Goal: Check status: Check status

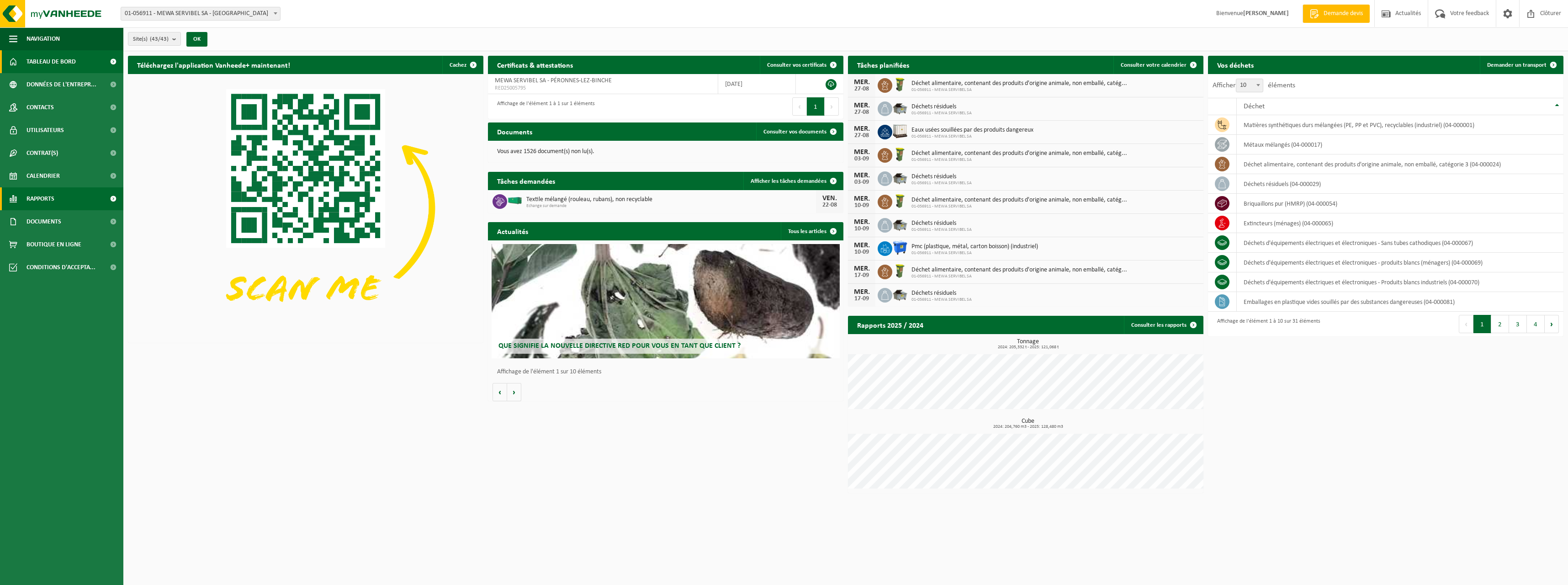
click at [57, 199] on link "Rapports" at bounding box center [61, 199] width 124 height 23
click at [68, 240] on span "Sous forme de liste" at bounding box center [54, 241] width 52 height 18
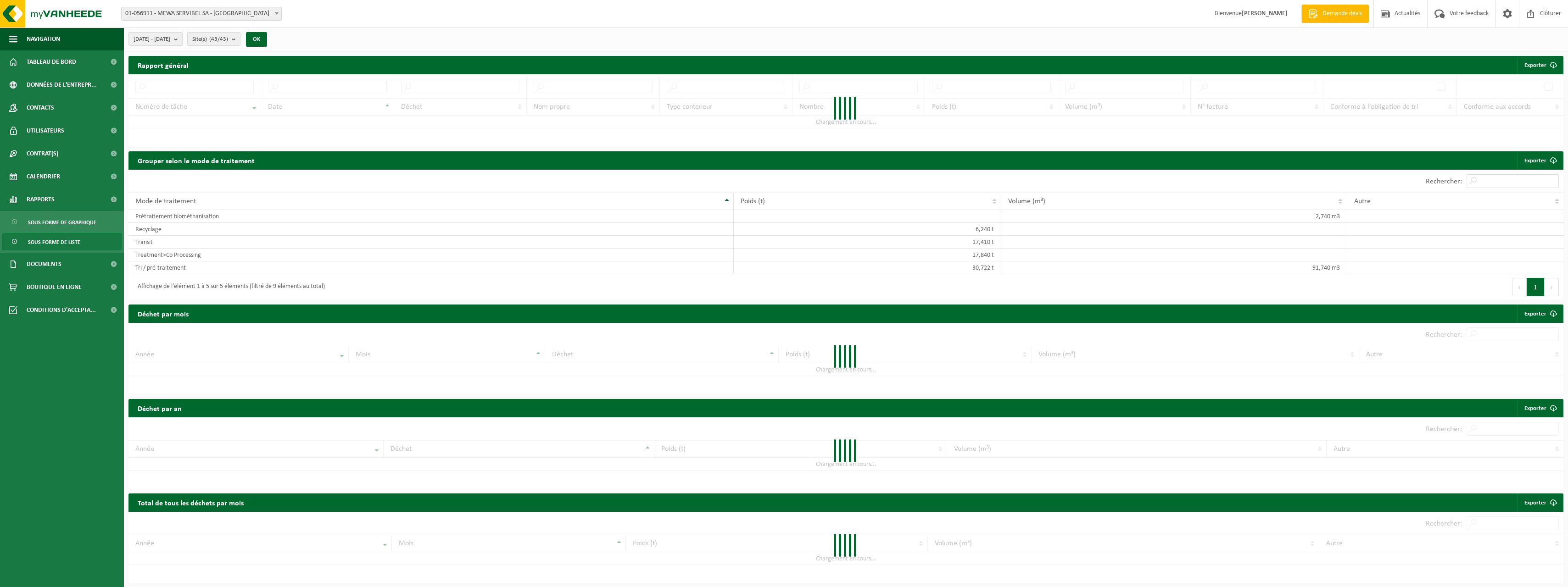
click at [212, 10] on span "01-056911 - MEWA SERVIBEL SA - [GEOGRAPHIC_DATA]" at bounding box center [201, 13] width 160 height 13
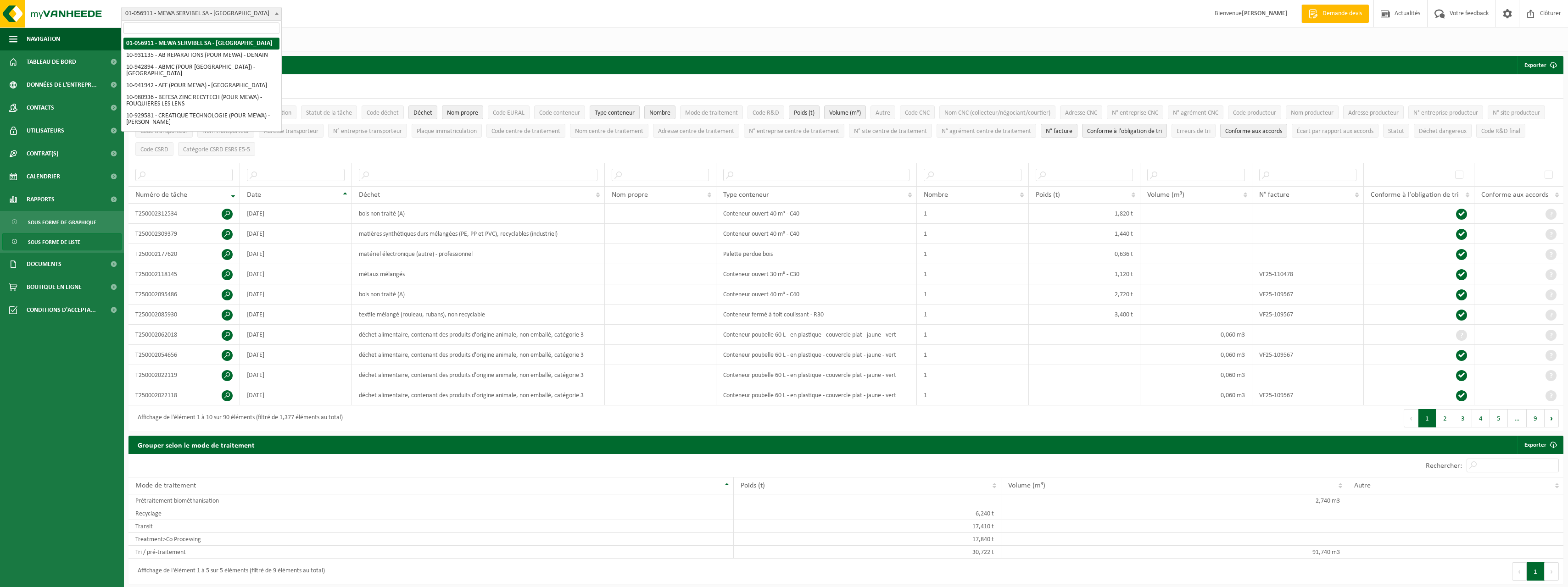
click at [312, 18] on div "Site: 01-056911 - MEWA SERVIBEL SA - [GEOGRAPHIC_DATA]-[GEOGRAPHIC_DATA]-BINCHE…" at bounding box center [784, 14] width 1568 height 28
click at [170, 42] on span "[DATE] - [DATE]" at bounding box center [152, 39] width 37 height 14
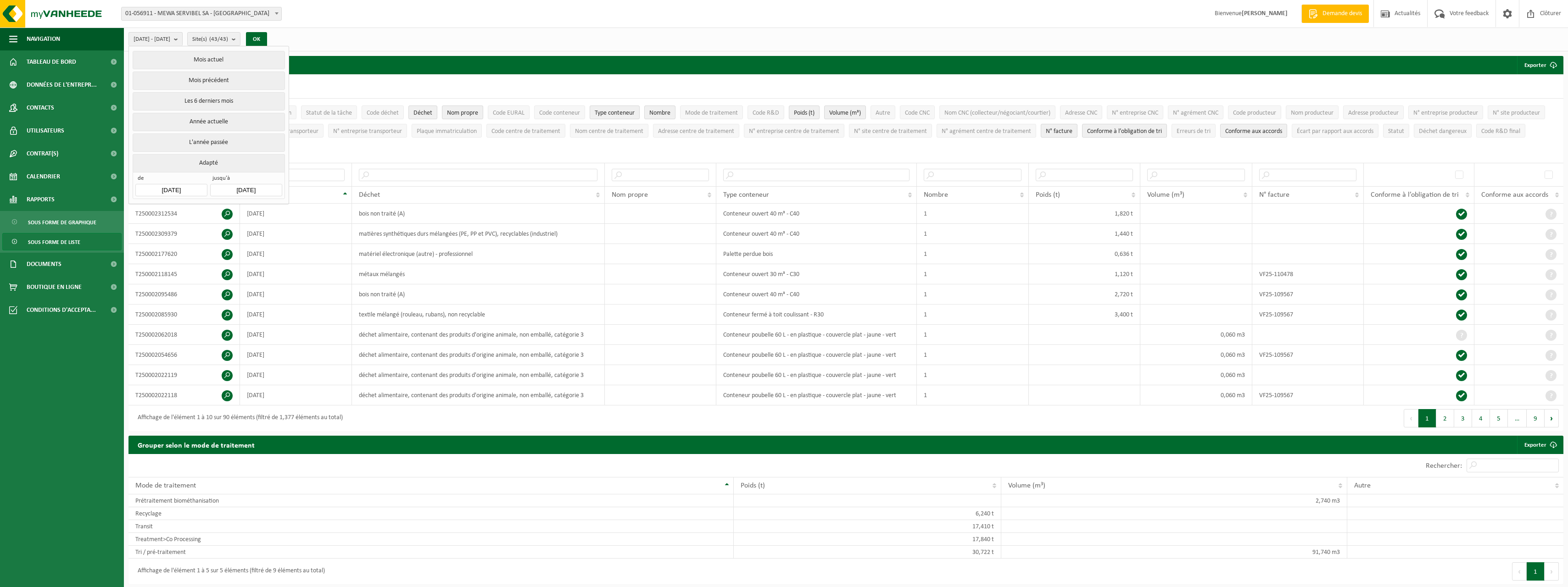
click at [207, 83] on button "Mois précédent" at bounding box center [208, 81] width 152 height 18
click at [267, 40] on button "OK" at bounding box center [256, 40] width 21 height 15
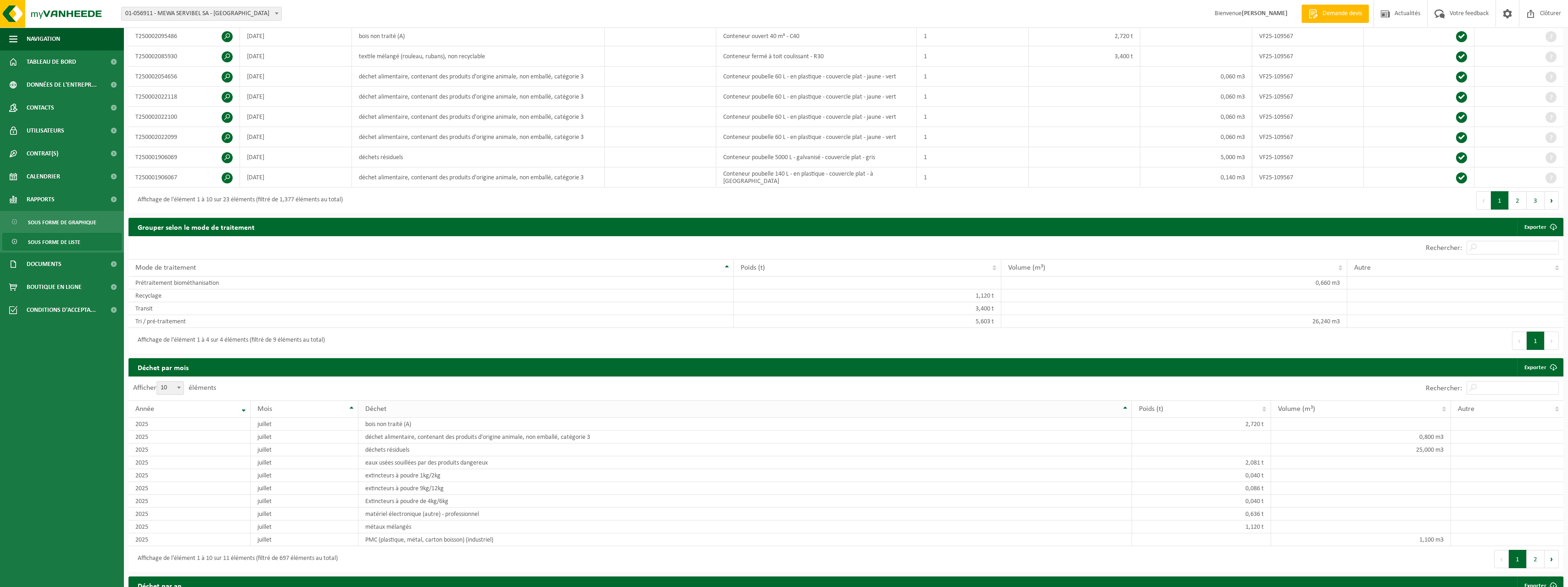
scroll to position [229, 0]
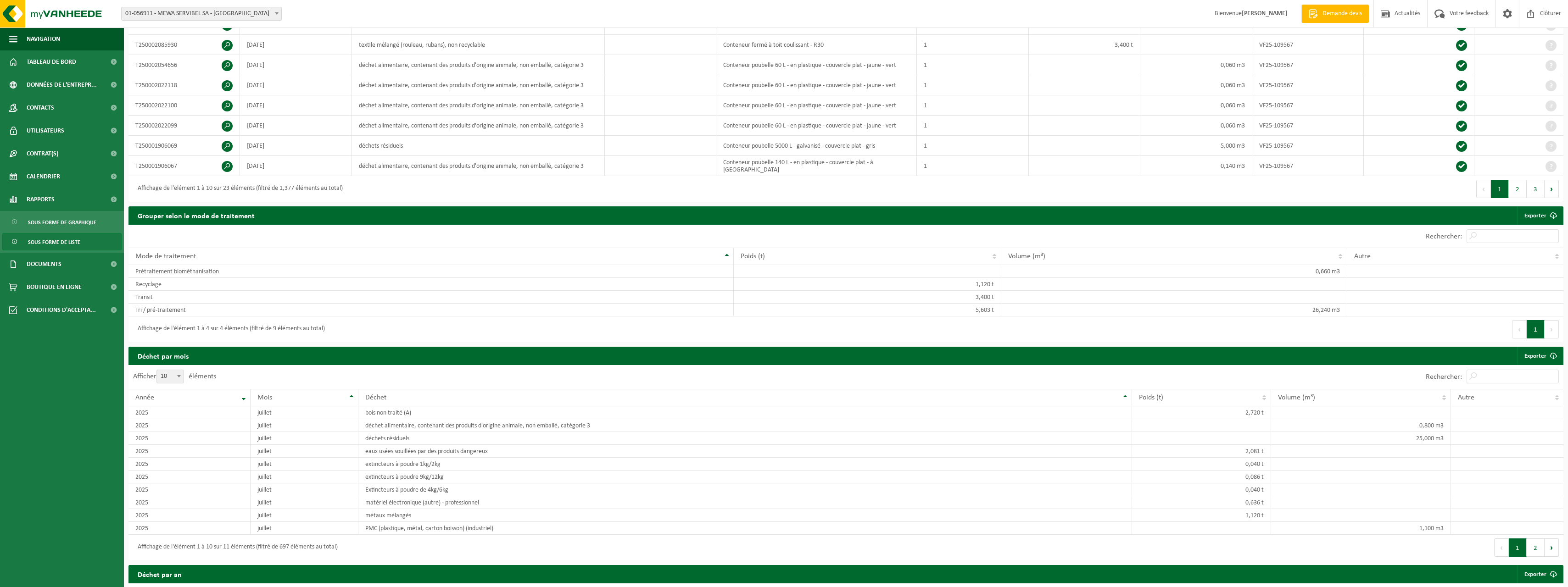
click at [59, 507] on ul "Navigation Demande devis Actualités Votre feedback Clôturer Tableau de bord Don…" at bounding box center [62, 307] width 124 height 560
click at [1534, 543] on button "2" at bounding box center [1535, 547] width 18 height 18
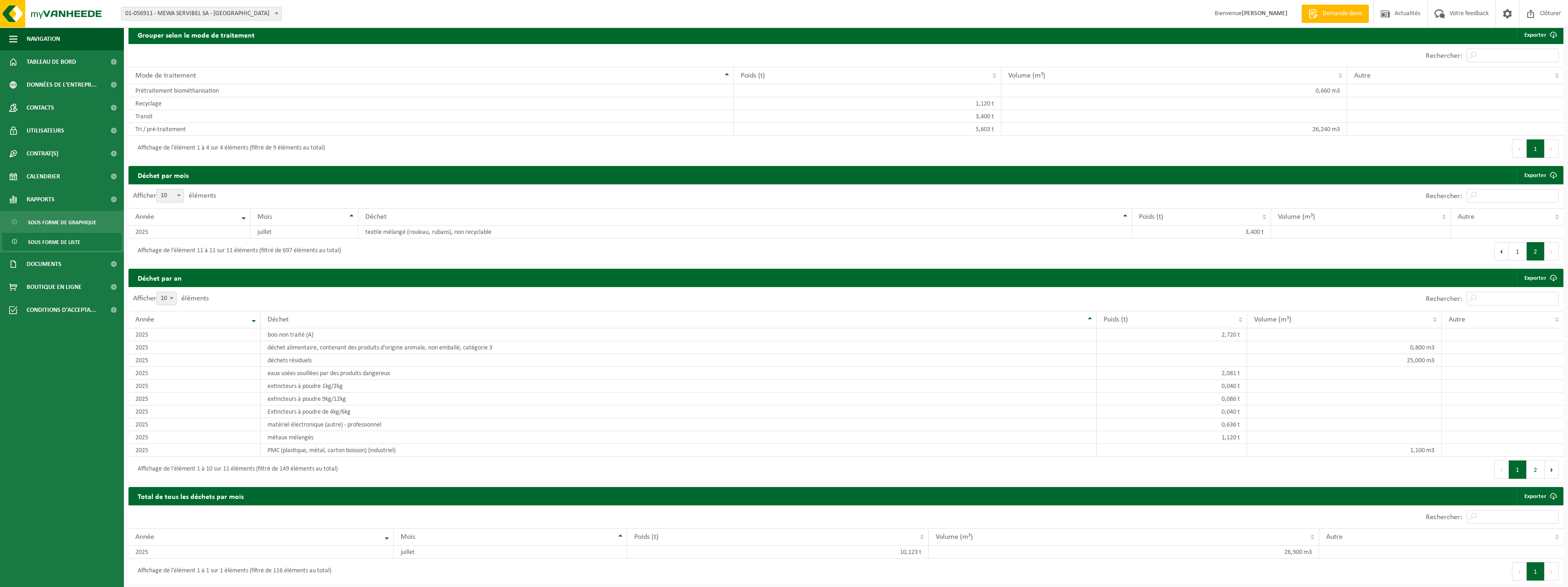
scroll to position [406, 0]
